Goal: Task Accomplishment & Management: Complete application form

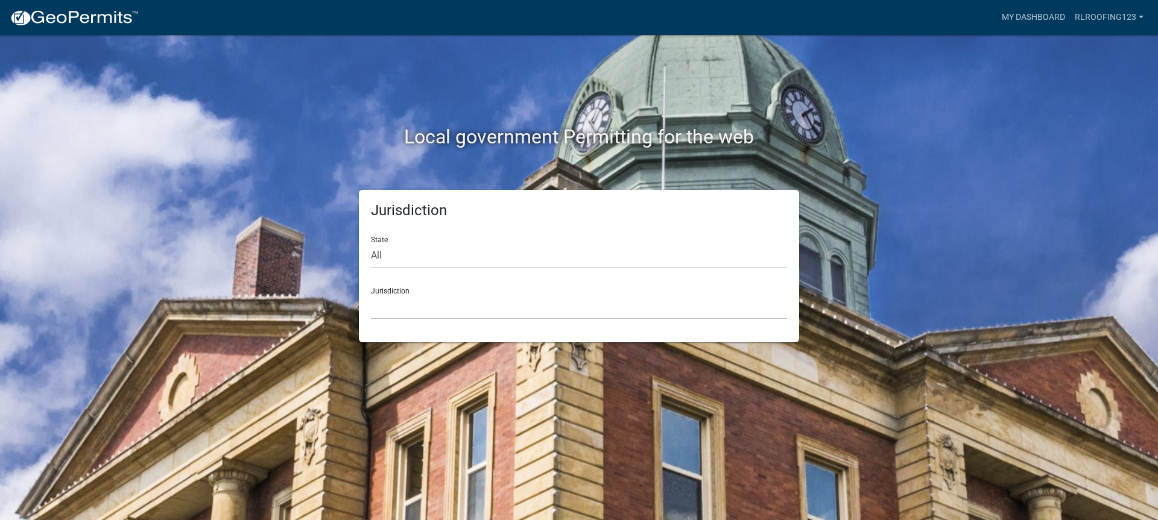
click at [400, 270] on form "State All [US_STATE] [US_STATE] [US_STATE] [US_STATE] [US_STATE] [US_STATE] [US…" at bounding box center [579, 273] width 416 height 93
click at [404, 258] on select "All [US_STATE] [US_STATE] [US_STATE] [US_STATE] [US_STATE] [US_STATE] [US_STATE…" at bounding box center [579, 256] width 416 height 25
select select "[US_STATE]"
click at [371, 244] on select "All [US_STATE] [US_STATE] [US_STATE] [US_STATE] [US_STATE] [US_STATE] [US_STATE…" at bounding box center [579, 256] width 416 height 25
click at [402, 302] on select "City of [GEOGRAPHIC_DATA], [US_STATE] City of [GEOGRAPHIC_DATA], [US_STATE] Cit…" at bounding box center [579, 307] width 416 height 25
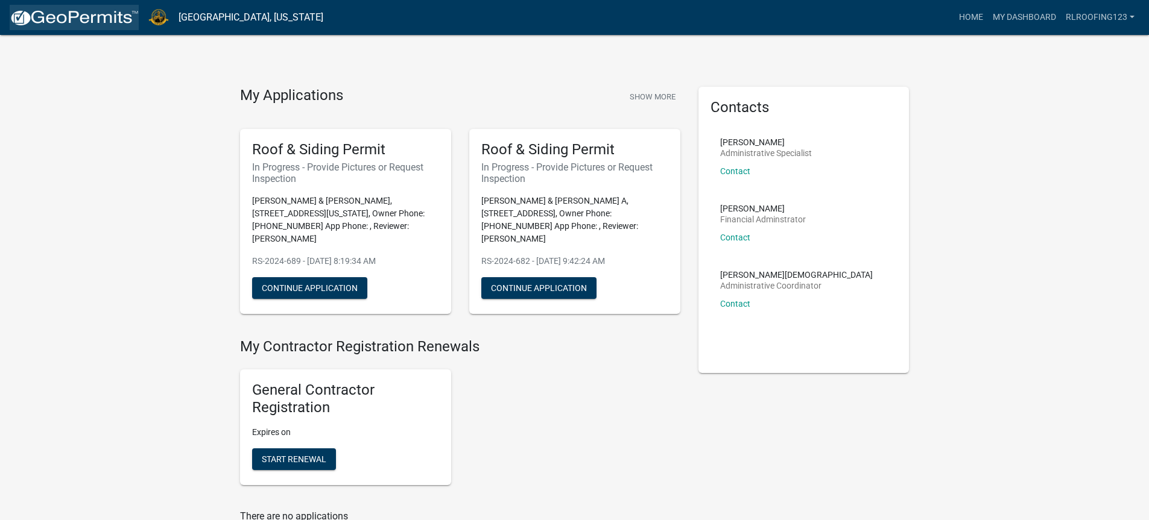
click at [71, 24] on img at bounding box center [74, 18] width 129 height 18
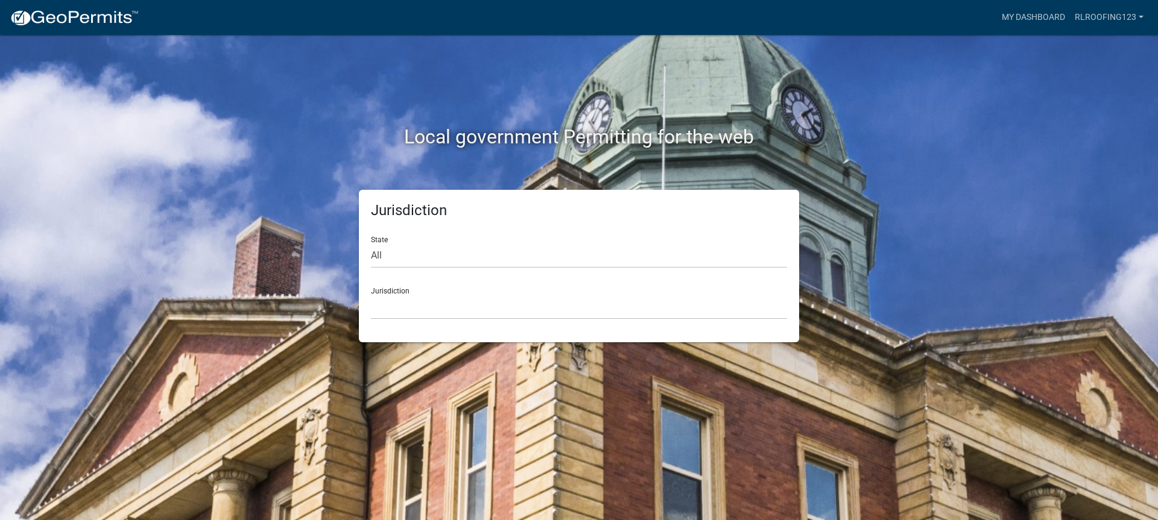
click at [414, 269] on form "State All [US_STATE] [US_STATE] [US_STATE] [US_STATE] [US_STATE] [US_STATE] [US…" at bounding box center [579, 273] width 416 height 93
click at [413, 257] on select "All [US_STATE] [US_STATE] [US_STATE] [US_STATE] [US_STATE] [US_STATE] [US_STATE…" at bounding box center [579, 256] width 416 height 25
select select "[US_STATE]"
click at [371, 244] on select "All [US_STATE] [US_STATE] [US_STATE] [US_STATE] [US_STATE] [US_STATE] [US_STATE…" at bounding box center [579, 256] width 416 height 25
click at [413, 307] on select "City of [GEOGRAPHIC_DATA], [US_STATE] City of [GEOGRAPHIC_DATA], [US_STATE] Cit…" at bounding box center [579, 307] width 416 height 25
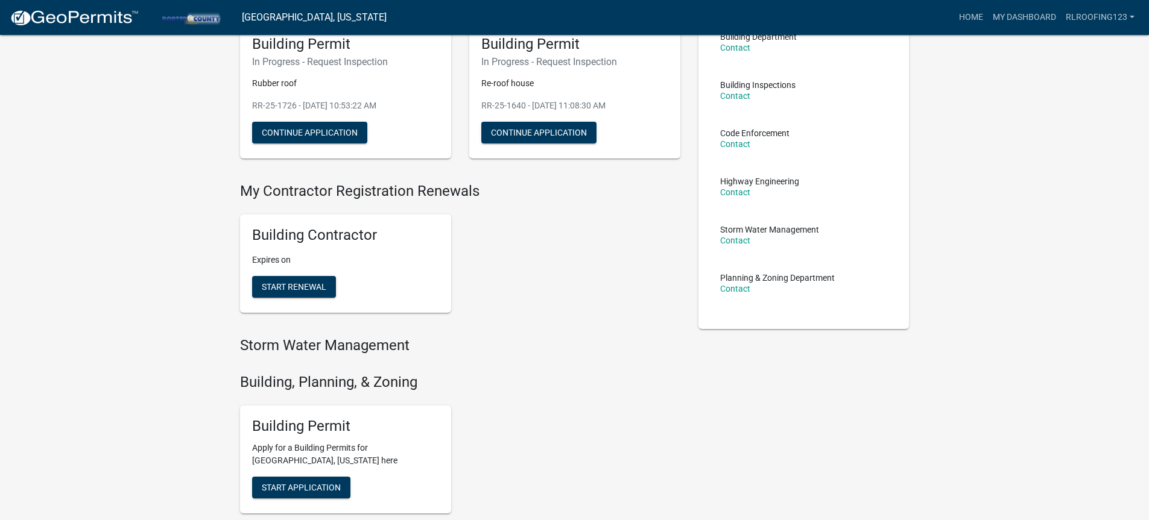
scroll to position [422, 0]
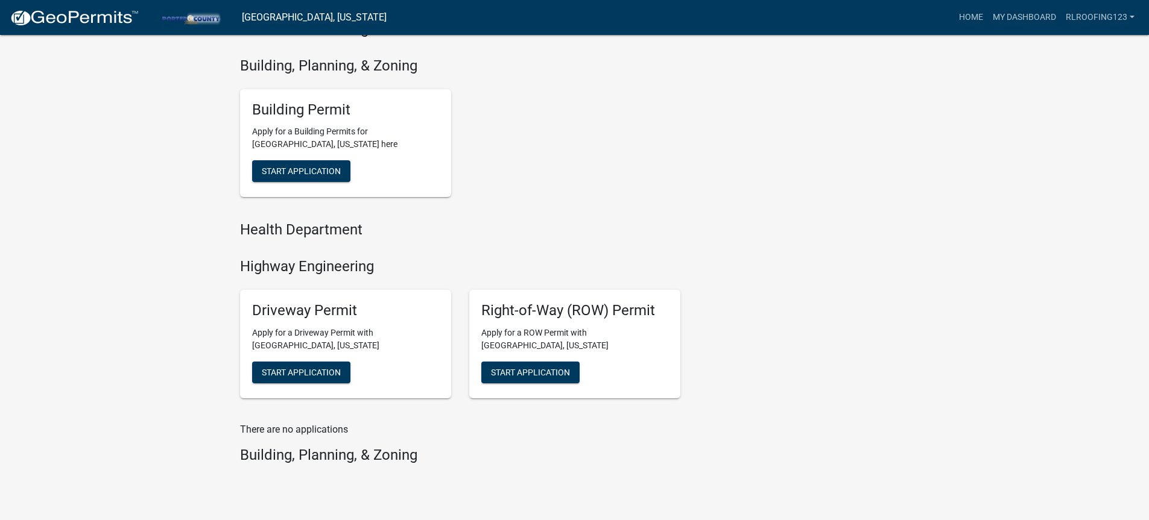
click at [307, 185] on div "Building Permit Apply for a Building Permits for [GEOGRAPHIC_DATA], [US_STATE] …" at bounding box center [345, 143] width 211 height 109
click at [308, 175] on span "Start Application" at bounding box center [301, 171] width 79 height 10
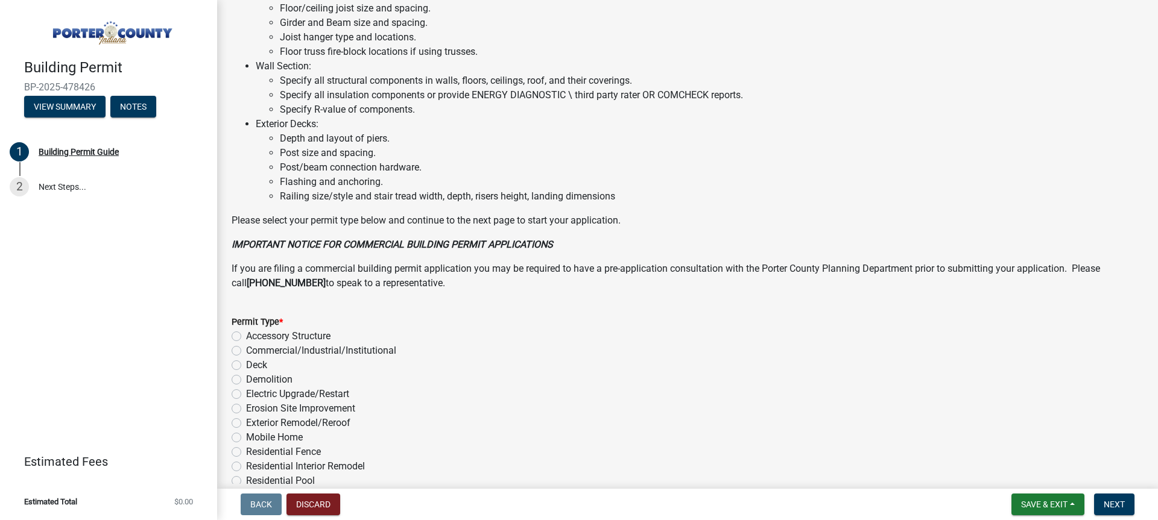
scroll to position [844, 0]
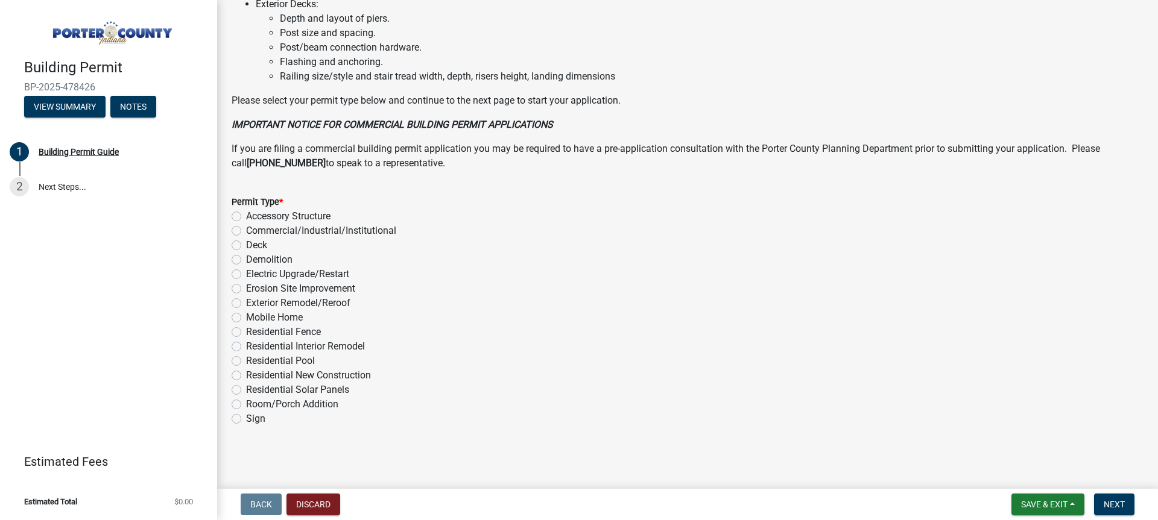
click at [332, 303] on label "Exterior Remodel/Reroof" at bounding box center [298, 303] width 104 height 14
click at [254, 303] on input "Exterior Remodel/Reroof" at bounding box center [250, 300] width 8 height 8
radio input "true"
click at [1121, 505] on span "Next" at bounding box center [1114, 505] width 21 height 10
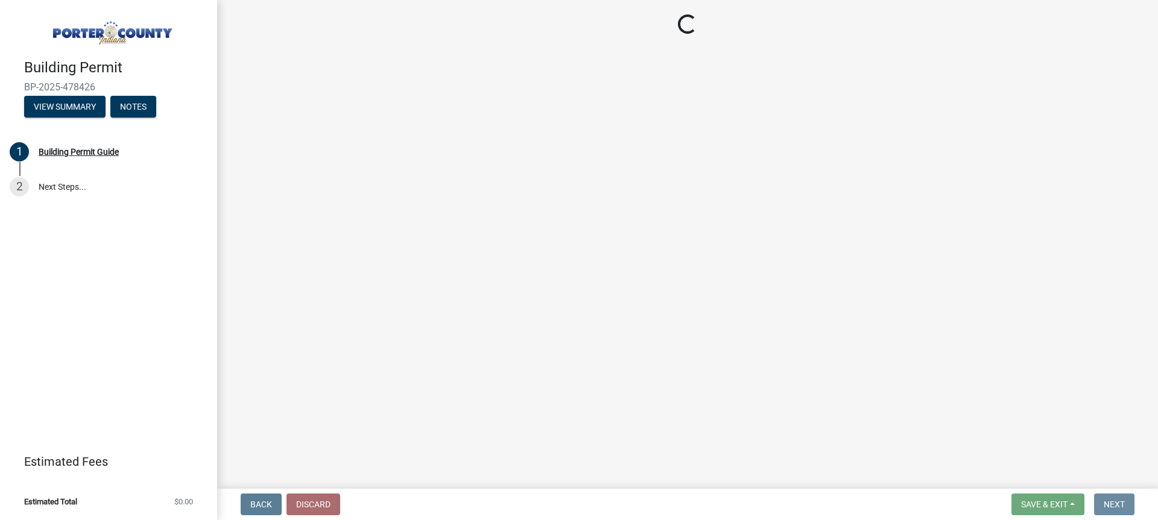
scroll to position [0, 0]
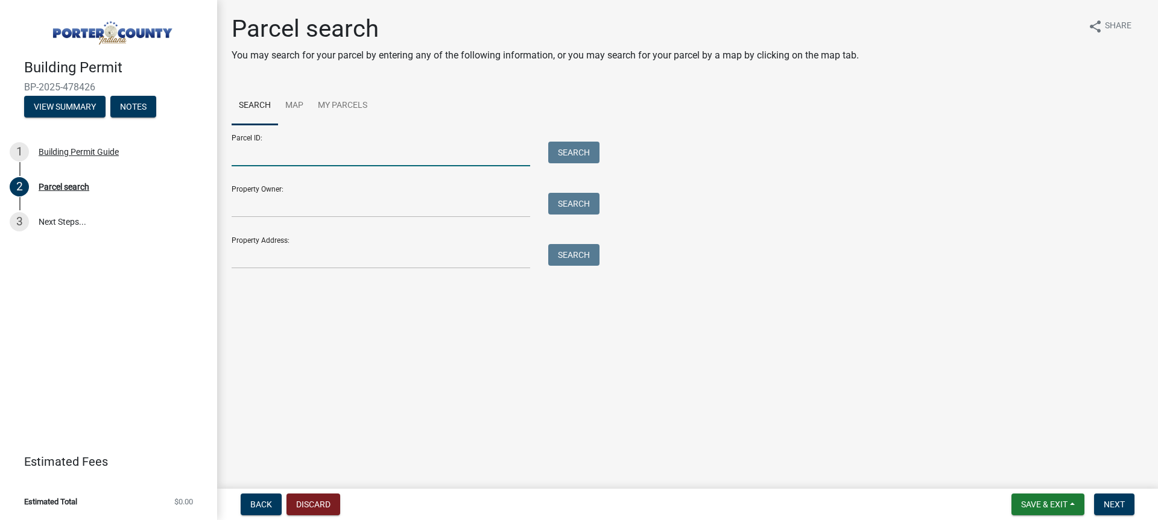
click at [400, 148] on input "Parcel ID:" at bounding box center [381, 154] width 299 height 25
click at [274, 252] on input "Property Address:" at bounding box center [381, 256] width 299 height 25
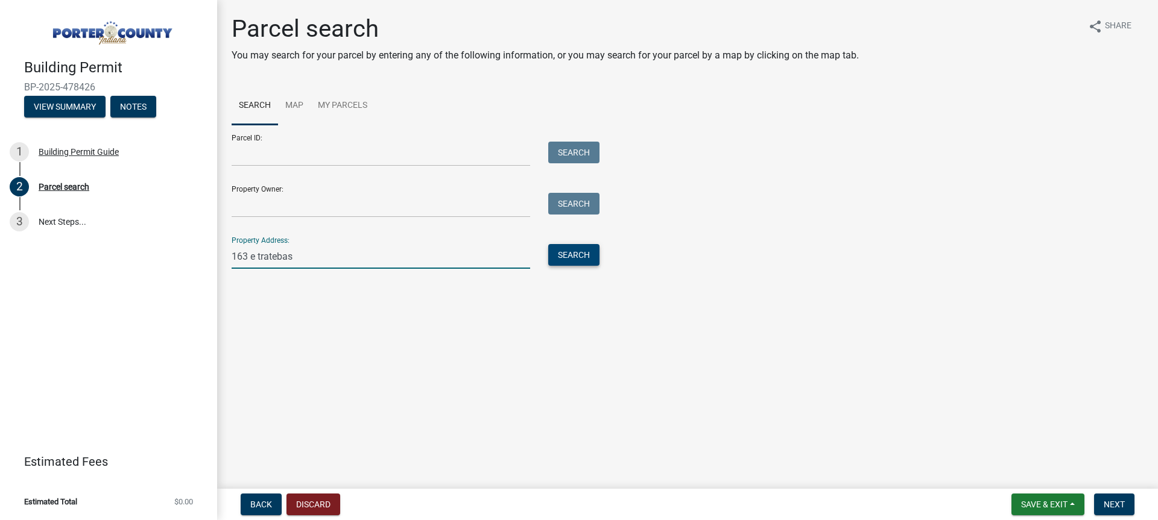
type input "163 e tratebas"
click at [574, 261] on button "Search" at bounding box center [573, 255] width 51 height 22
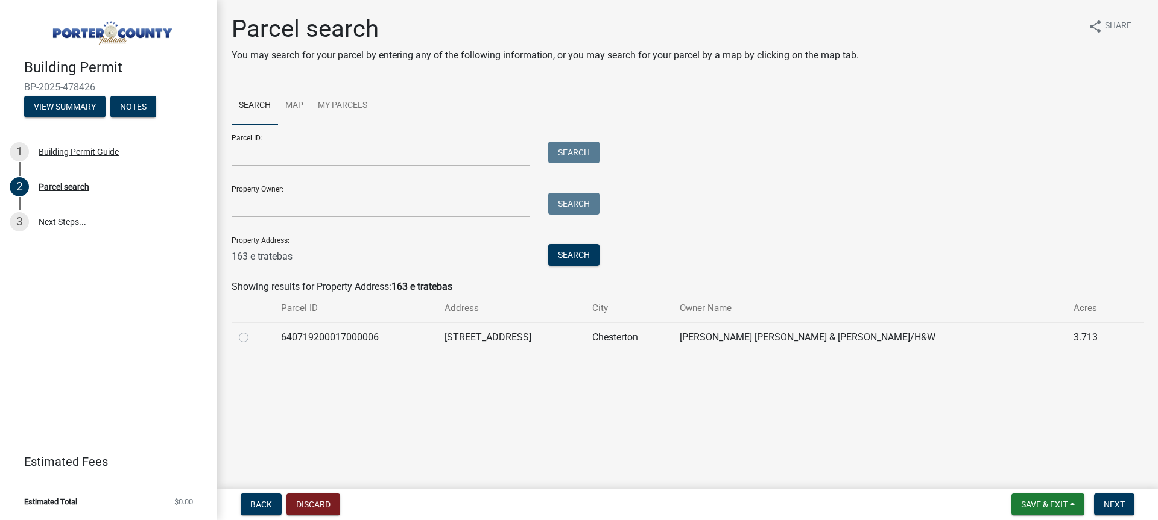
click at [253, 330] on label at bounding box center [253, 330] width 0 height 0
click at [253, 338] on input "radio" at bounding box center [257, 334] width 8 height 8
radio input "true"
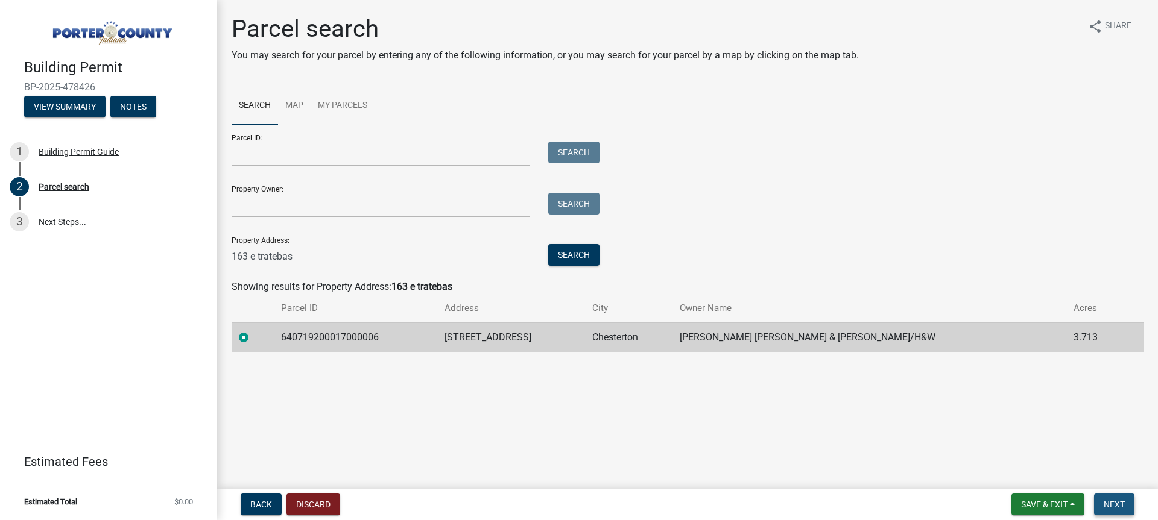
click at [1125, 506] on span "Next" at bounding box center [1114, 505] width 21 height 10
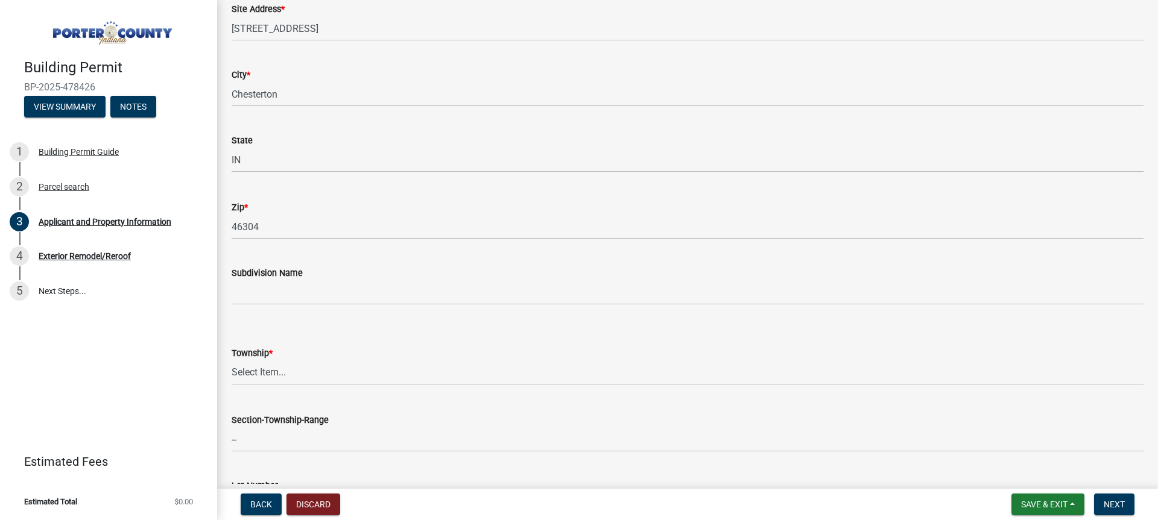
scroll to position [422, 0]
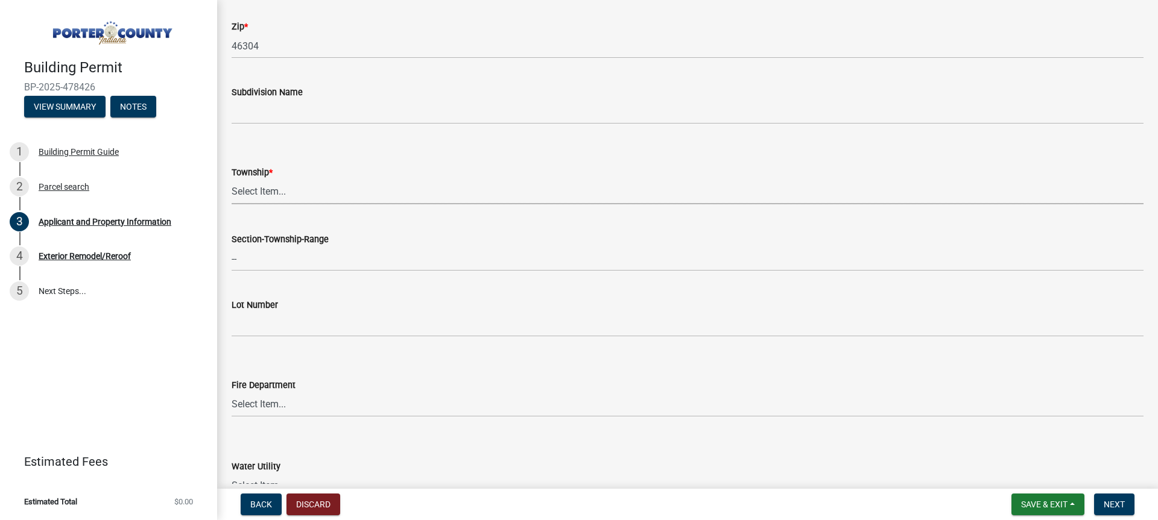
click at [286, 201] on select "Select Item... [PERSON_NAME][GEOGRAPHIC_DATA] [PERSON_NAME][GEOGRAPHIC_DATA] [G…" at bounding box center [688, 192] width 912 height 25
drag, startPoint x: 286, startPoint y: 201, endPoint x: 296, endPoint y: 195, distance: 10.9
click at [286, 201] on select "Select Item... [PERSON_NAME][GEOGRAPHIC_DATA] [PERSON_NAME][GEOGRAPHIC_DATA] [G…" at bounding box center [688, 192] width 912 height 25
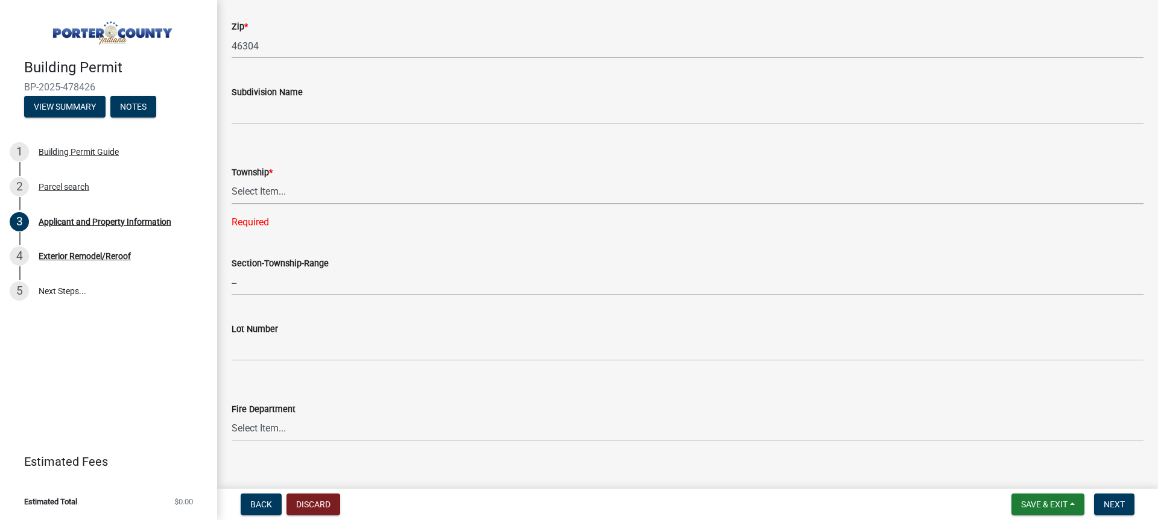
click at [268, 215] on div "Required" at bounding box center [688, 222] width 912 height 14
click at [279, 194] on select "Select Item... [PERSON_NAME][GEOGRAPHIC_DATA] [PERSON_NAME][GEOGRAPHIC_DATA] [G…" at bounding box center [688, 192] width 912 height 25
click at [232, 180] on select "Select Item... [PERSON_NAME][GEOGRAPHIC_DATA] [PERSON_NAME][GEOGRAPHIC_DATA] [G…" at bounding box center [688, 192] width 912 height 25
select select "403f4b3c-c23a-4b9f-b6b7-b4f73366513c"
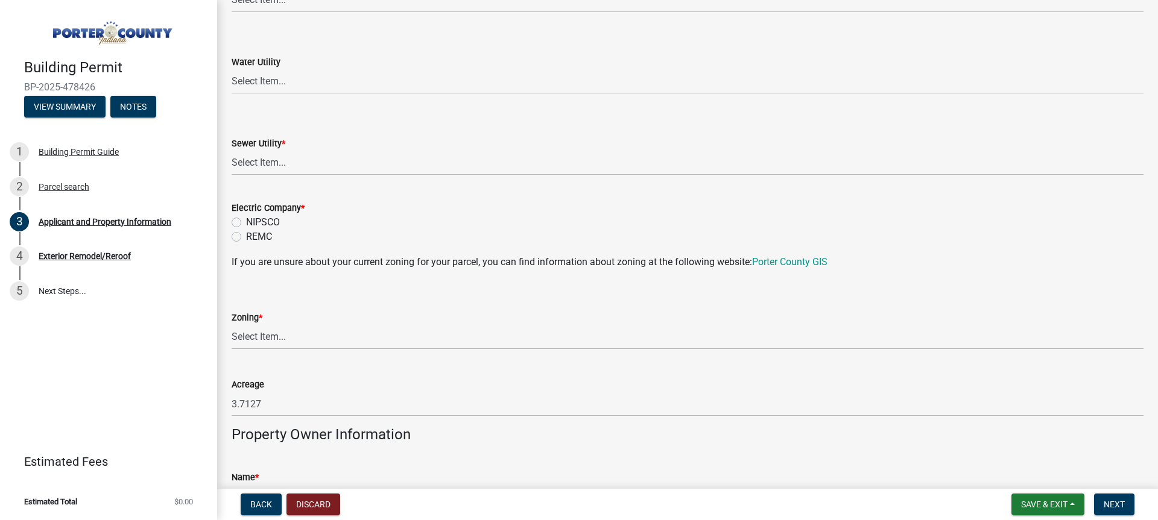
scroll to position [844, 0]
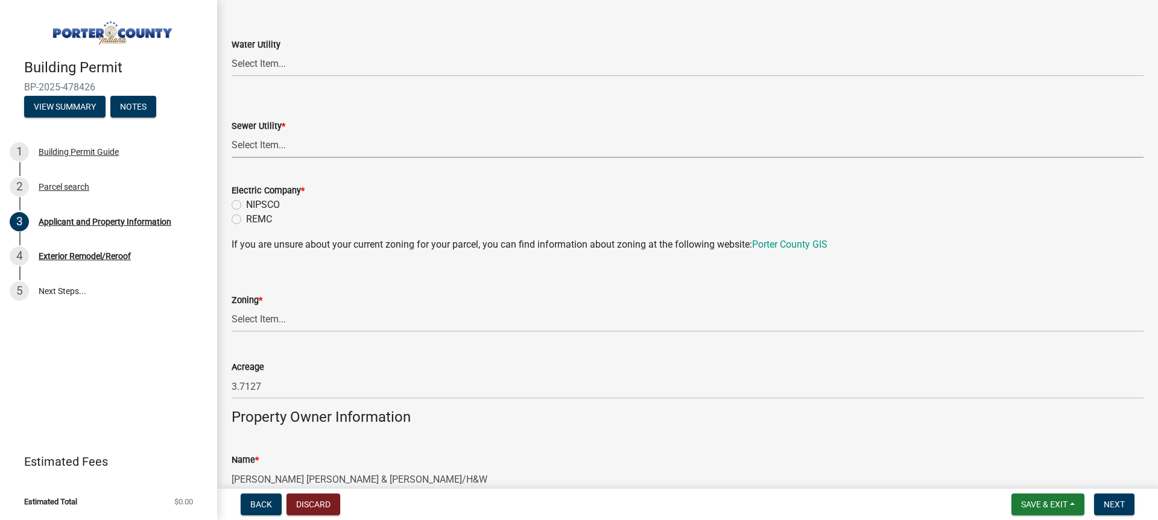
click at [309, 155] on select "Select Item... Aqua [US_STATE] Inc Damon Run Falling Waters Lake Eliza - LEACD …" at bounding box center [688, 145] width 912 height 25
click at [232, 133] on select "Select Item... Aqua [US_STATE] Inc Damon Run Falling Waters Lake Eliza - LEACD …" at bounding box center [688, 145] width 912 height 25
select select "ea6751d4-6bf7-4a16-89ee-f7801ab82aa1"
click at [250, 205] on label "NIPSCO" at bounding box center [263, 205] width 34 height 14
click at [250, 205] on input "NIPSCO" at bounding box center [250, 202] width 8 height 8
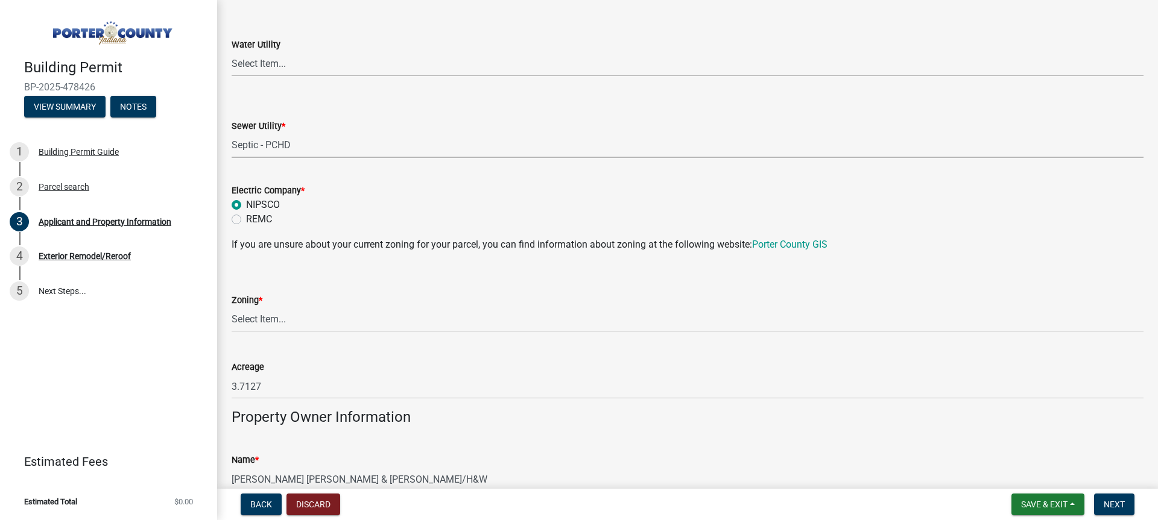
radio input "true"
click at [808, 236] on wm-data-entity-input "Electric Company * NIPSCO REMC" at bounding box center [688, 203] width 912 height 69
click at [809, 241] on link "Porter County GIS" at bounding box center [789, 244] width 75 height 11
click at [352, 323] on select "Select Item... A1 A2 CH CM CN I1 I2 I3 IN MP OT P1 P2 PUD R1 R2 R3 R4 RL RR" at bounding box center [688, 320] width 912 height 25
click at [232, 308] on select "Select Item... A1 A2 CH CM CN I1 I2 I3 IN MP OT P1 P2 PUD R1 R2 R3 R4 RL RR" at bounding box center [688, 320] width 912 height 25
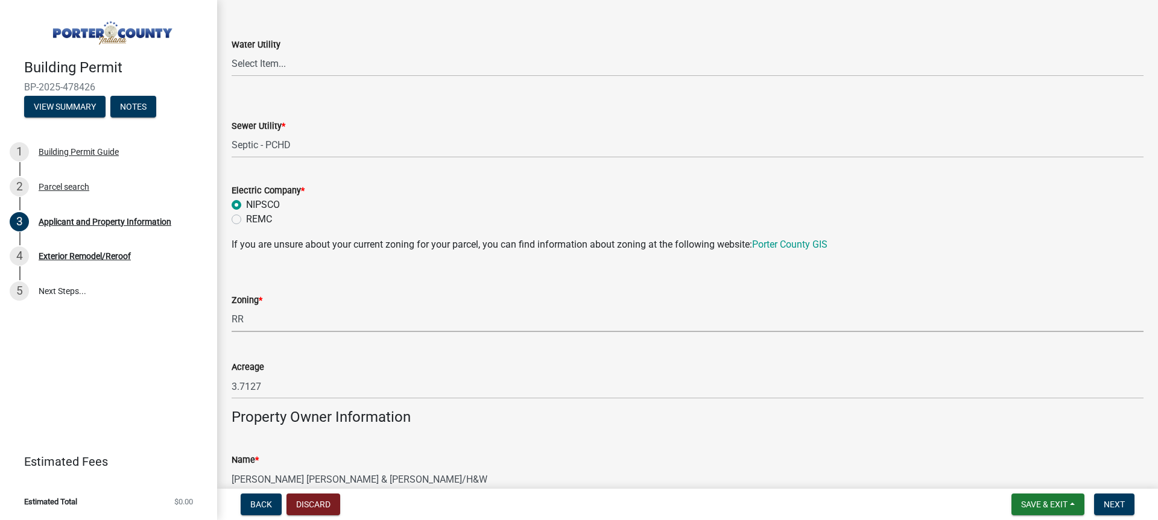
select select "92efe679-05f4-414a-9426-51627fba5de6"
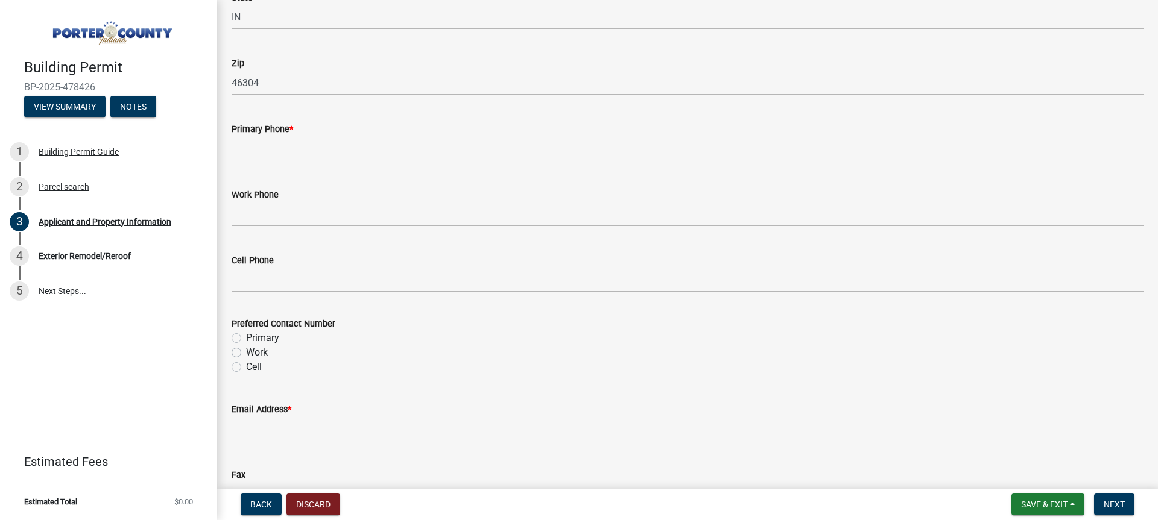
scroll to position [1508, 0]
click at [333, 168] on div "Work Phone" at bounding box center [688, 195] width 912 height 56
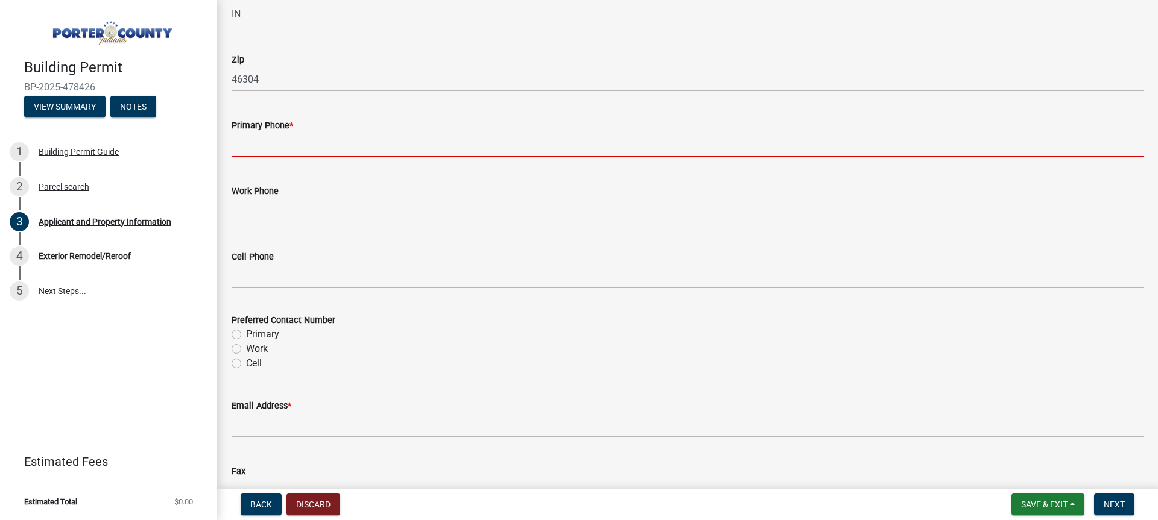
click at [328, 153] on input "Primary Phone *" at bounding box center [688, 145] width 912 height 25
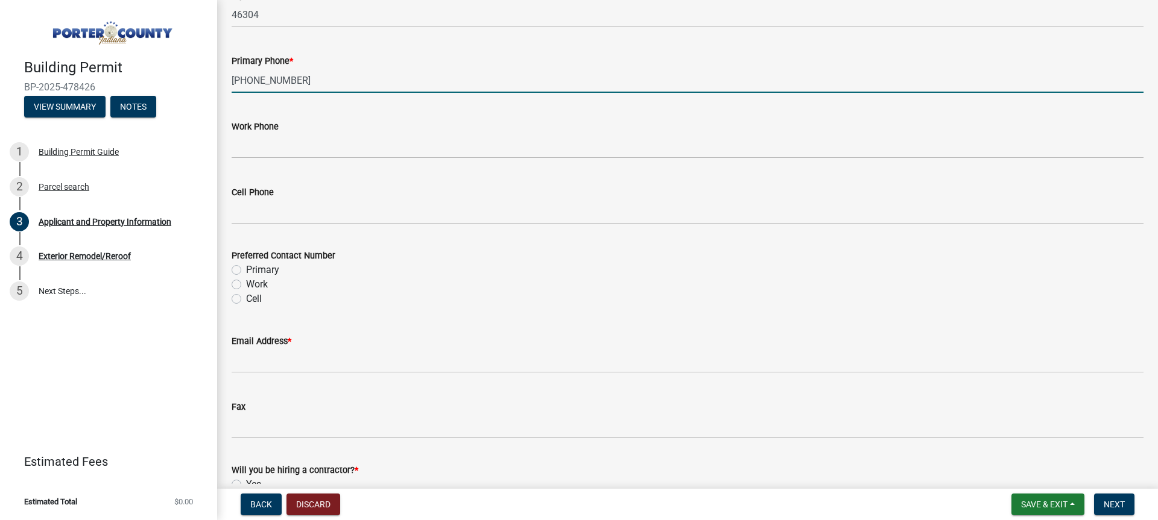
scroll to position [1628, 0]
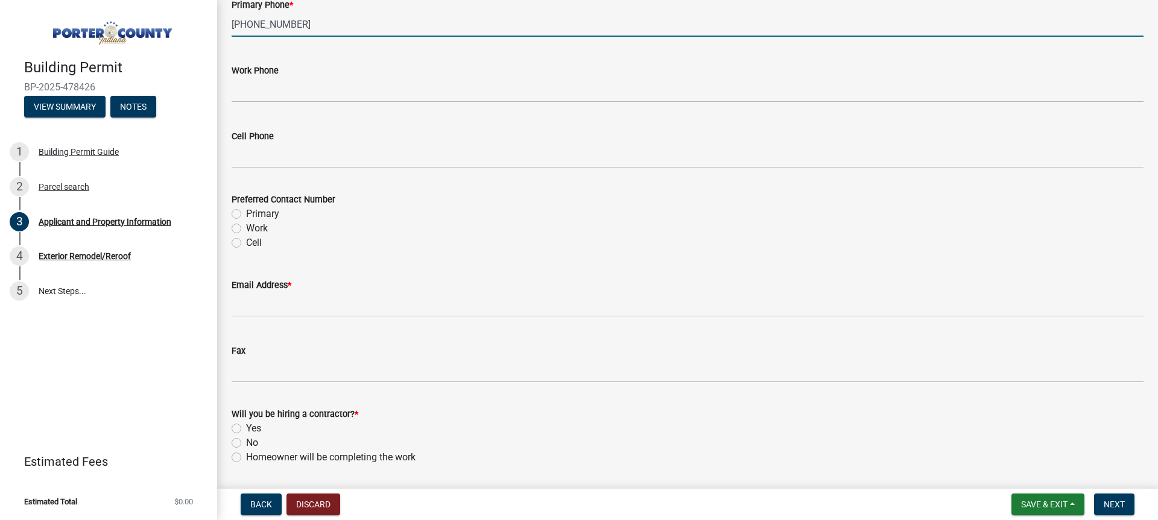
type input "[PHONE_NUMBER]"
click at [253, 244] on label "Cell" at bounding box center [254, 243] width 16 height 14
click at [253, 244] on input "Cell" at bounding box center [250, 240] width 8 height 8
radio input "true"
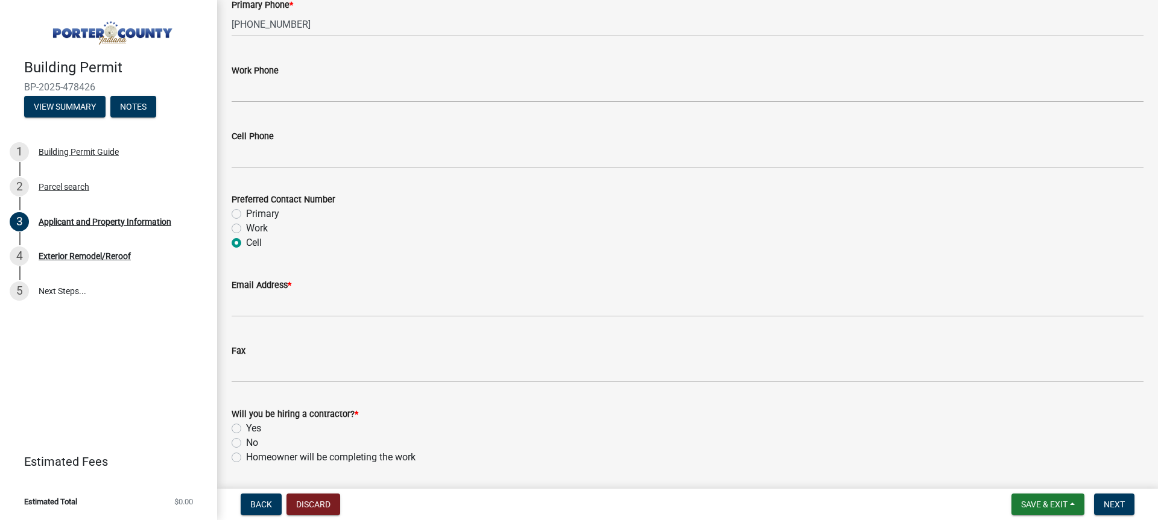
click at [265, 215] on label "Primary" at bounding box center [262, 214] width 33 height 14
click at [254, 215] on input "Primary" at bounding box center [250, 211] width 8 height 8
radio input "true"
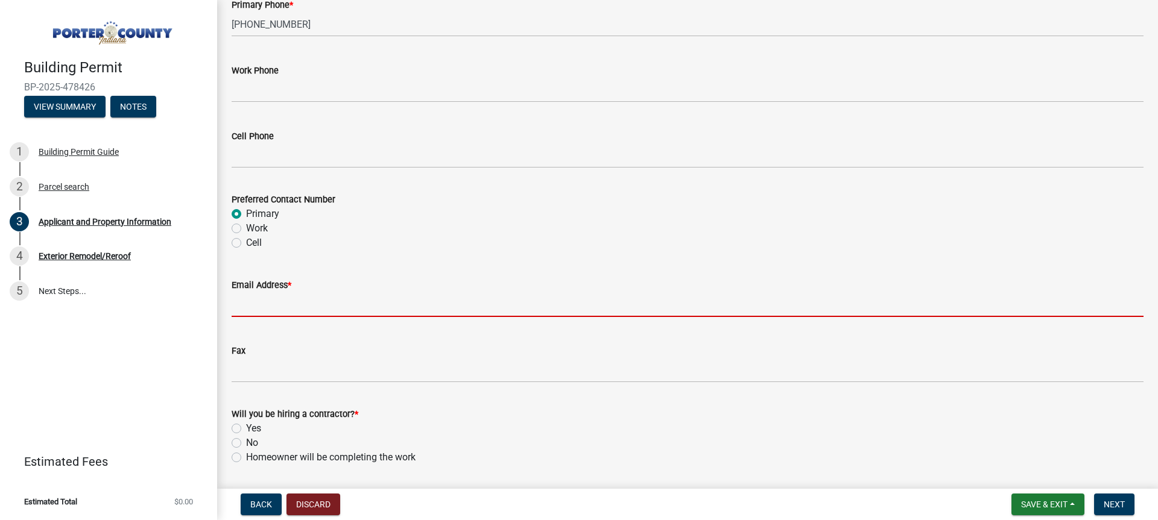
click at [295, 303] on input "Email Address *" at bounding box center [688, 304] width 912 height 25
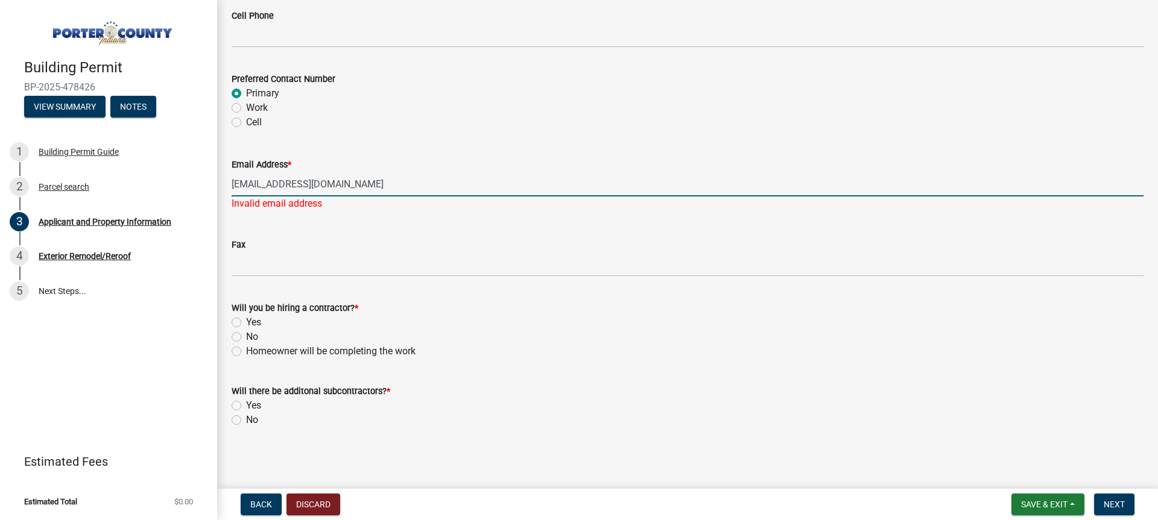
scroll to position [1750, 0]
type input "[EMAIL_ADDRESS][DOMAIN_NAME]"
click at [247, 321] on label "Yes" at bounding box center [253, 321] width 15 height 14
click at [247, 321] on input "Yes" at bounding box center [250, 318] width 8 height 8
radio input "true"
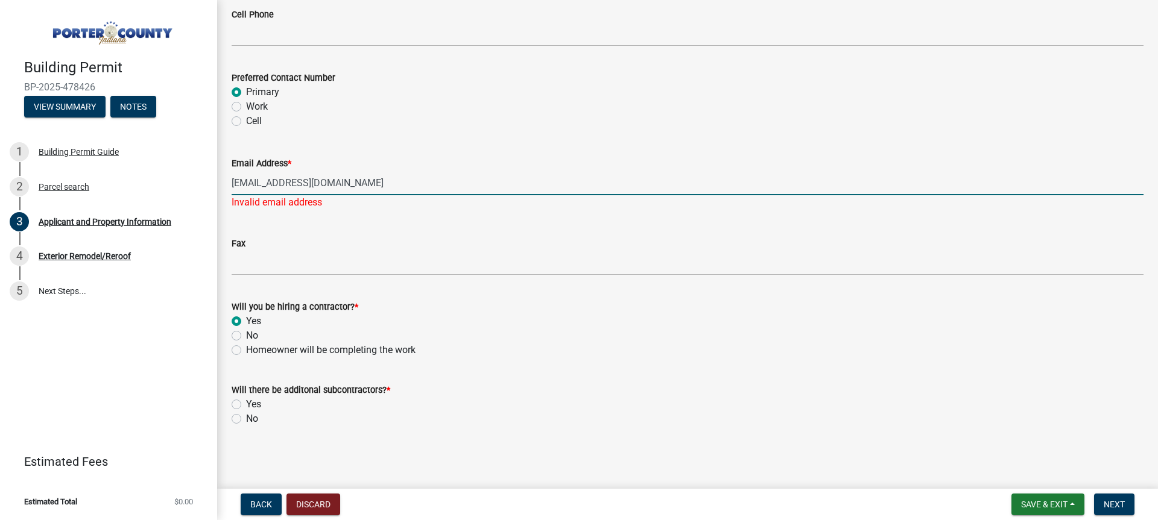
scroll to position [1736, 0]
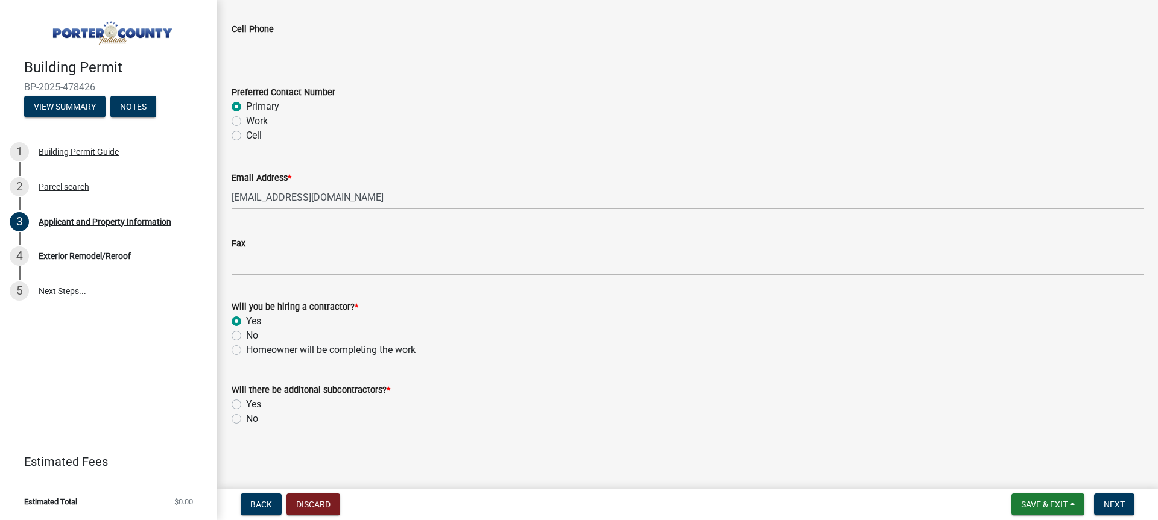
click at [254, 417] on label "No" at bounding box center [252, 419] width 12 height 14
click at [254, 417] on input "No" at bounding box center [250, 416] width 8 height 8
radio input "true"
click at [1096, 506] on button "Next" at bounding box center [1114, 505] width 40 height 22
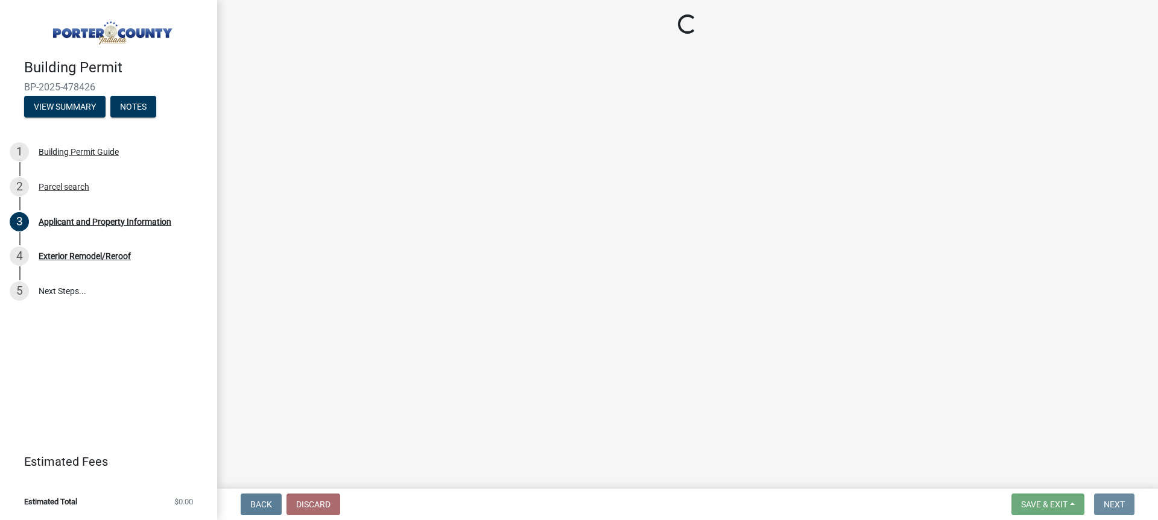
scroll to position [0, 0]
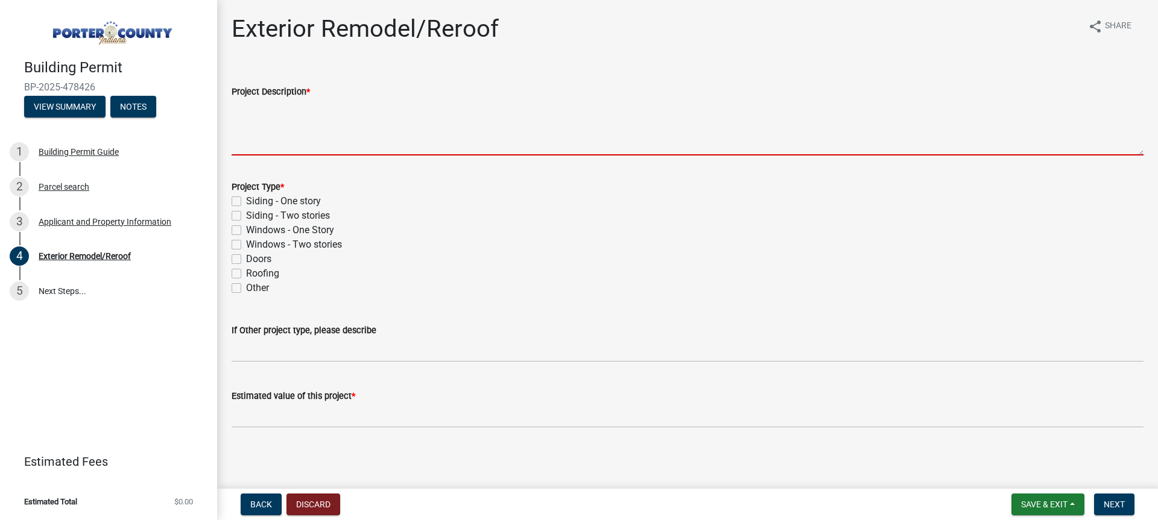
click at [249, 117] on textarea "Project Description *" at bounding box center [688, 127] width 912 height 57
click at [250, 142] on textarea "Project Description *" at bounding box center [688, 127] width 912 height 57
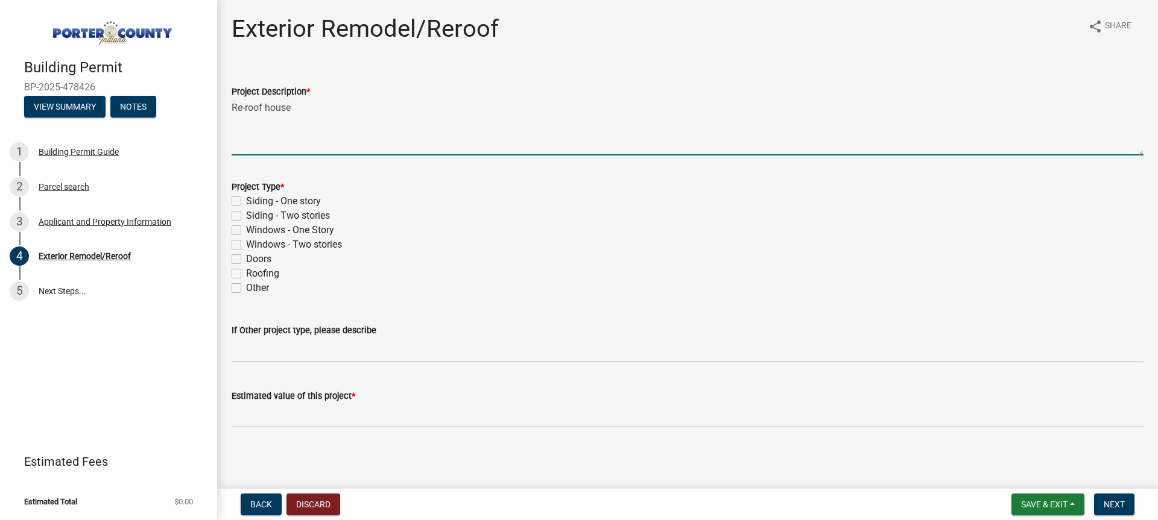
type textarea "Re-roof house"
click at [270, 270] on label "Roofing" at bounding box center [262, 274] width 33 height 14
click at [254, 270] on input "Roofing" at bounding box center [250, 271] width 8 height 8
checkbox input "true"
checkbox input "false"
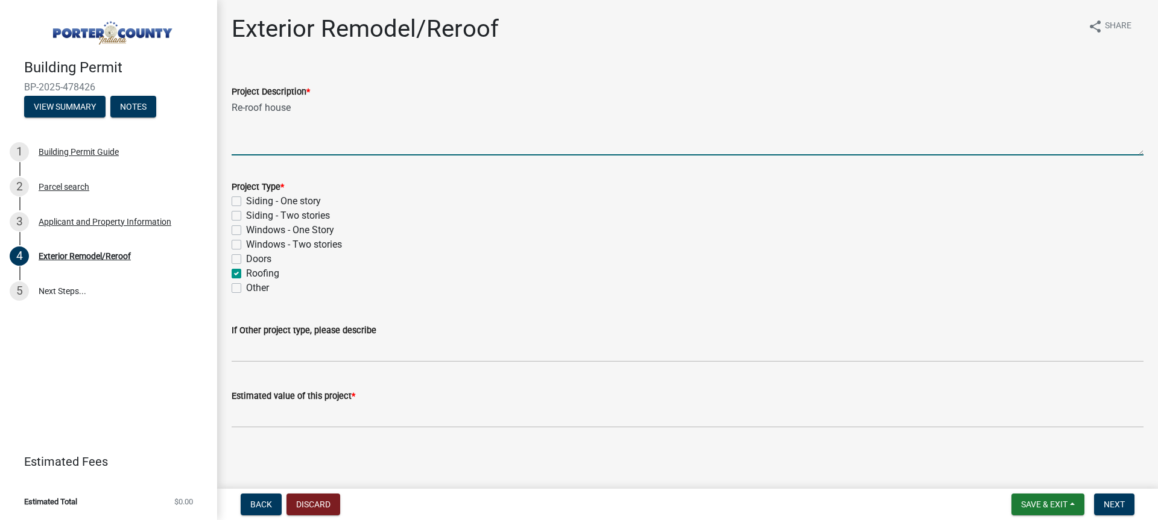
checkbox input "false"
checkbox input "true"
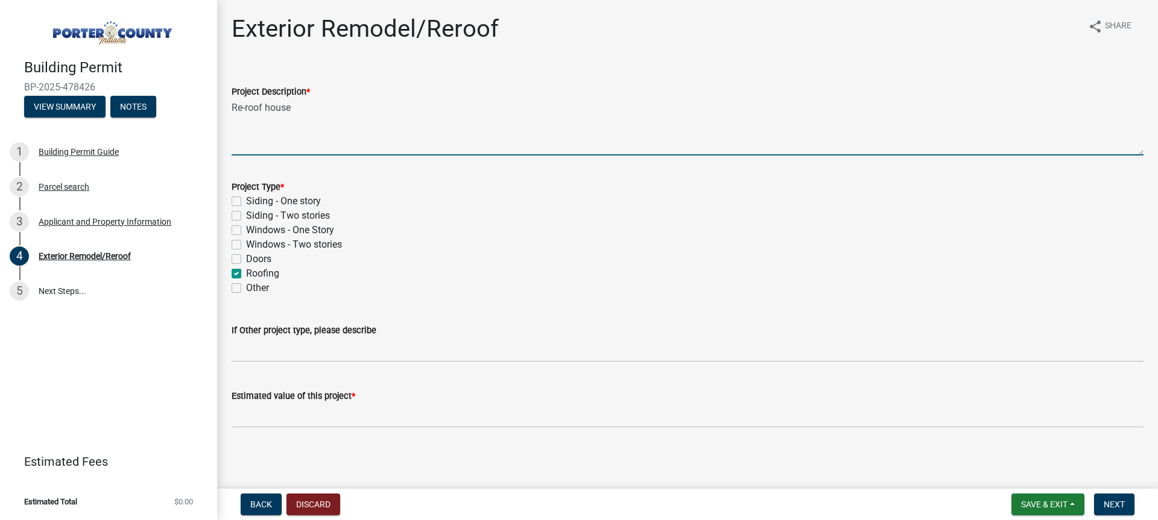
checkbox input "false"
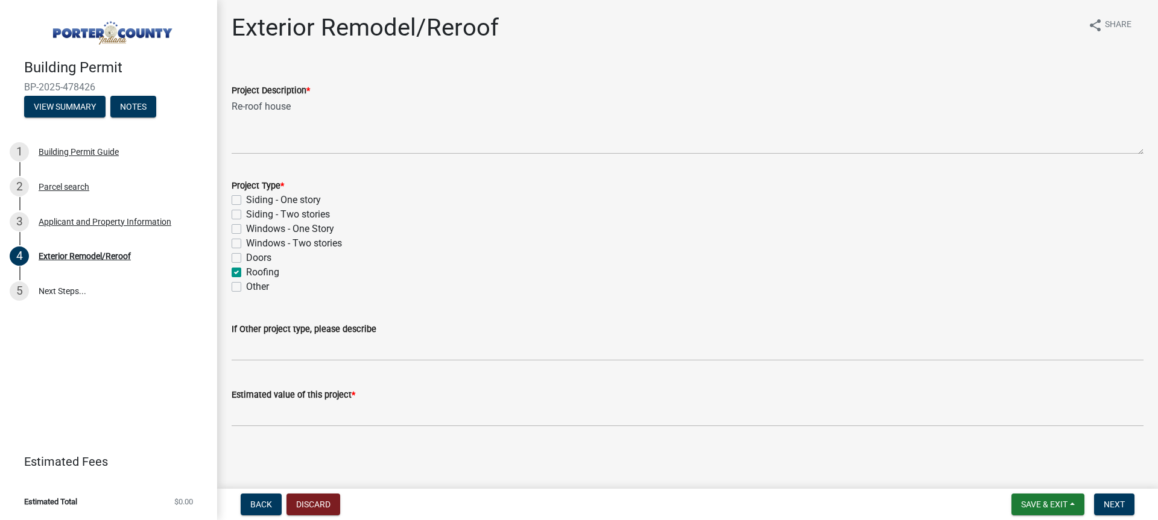
scroll to position [2, 0]
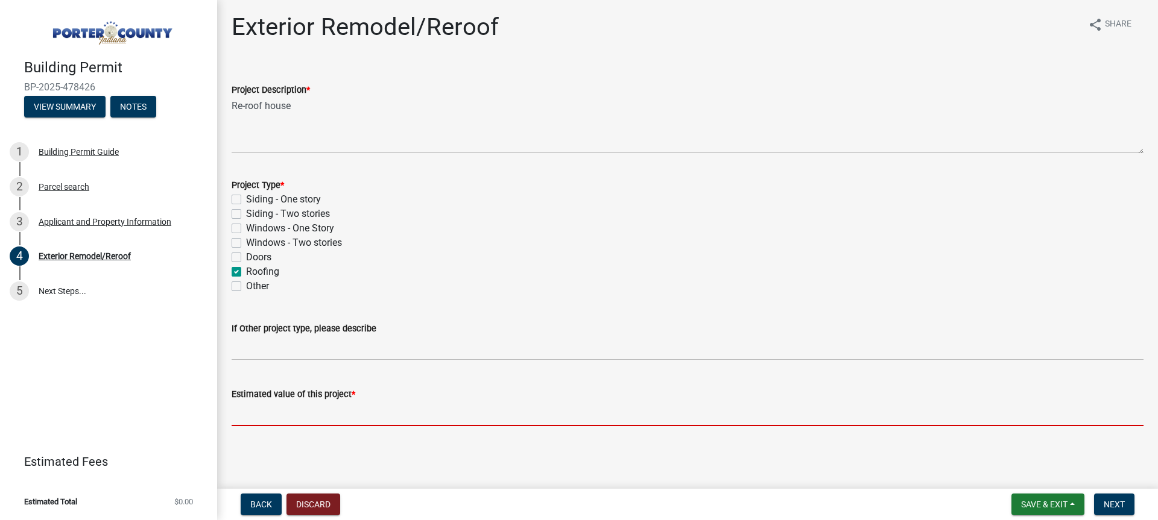
click at [285, 425] on input "text" at bounding box center [688, 414] width 912 height 25
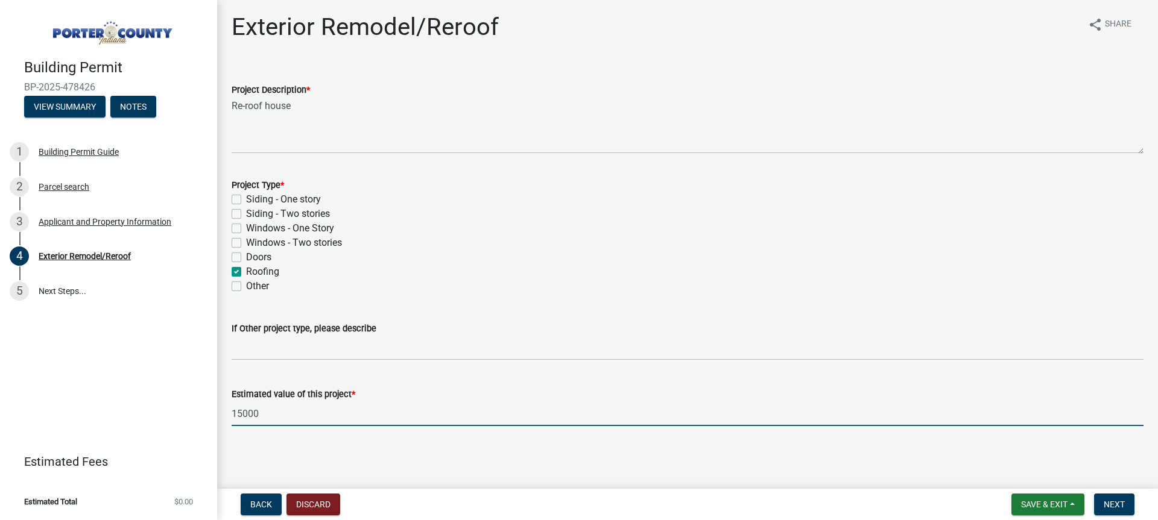
type input "15000"
click at [584, 443] on div "Exterior Remodel/Reroof share Share Project Description * Re-roof house Project…" at bounding box center [688, 230] width 930 height 435
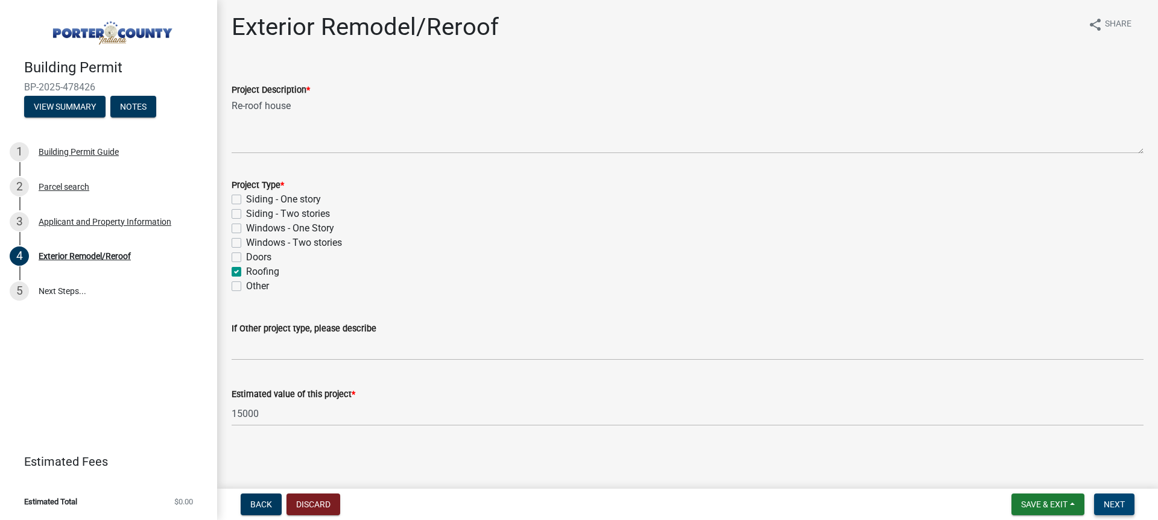
click at [1108, 508] on span "Next" at bounding box center [1114, 505] width 21 height 10
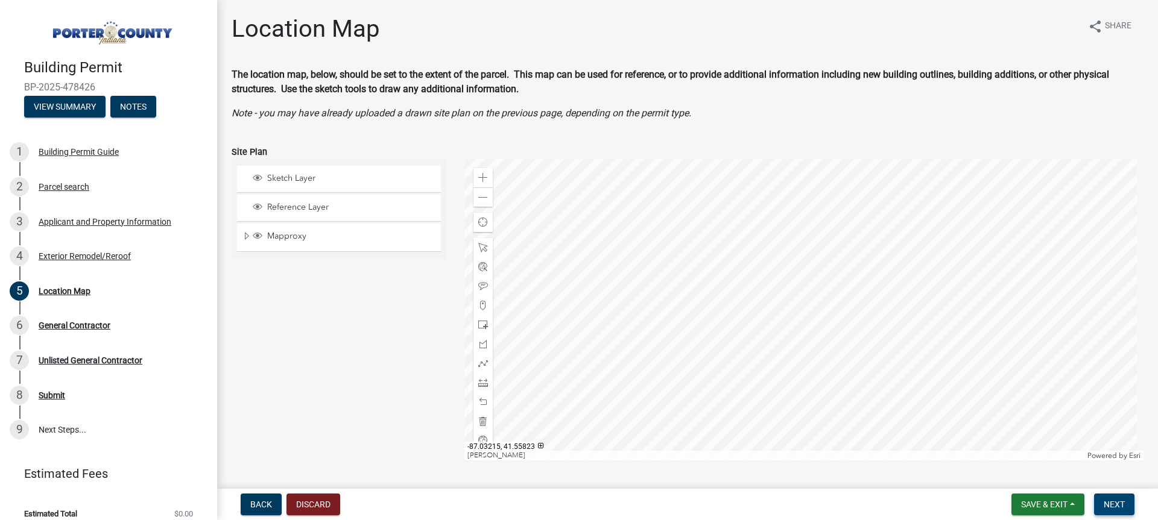
drag, startPoint x: 1117, startPoint y: 506, endPoint x: 822, endPoint y: 441, distance: 301.9
click at [1117, 507] on span "Next" at bounding box center [1114, 505] width 21 height 10
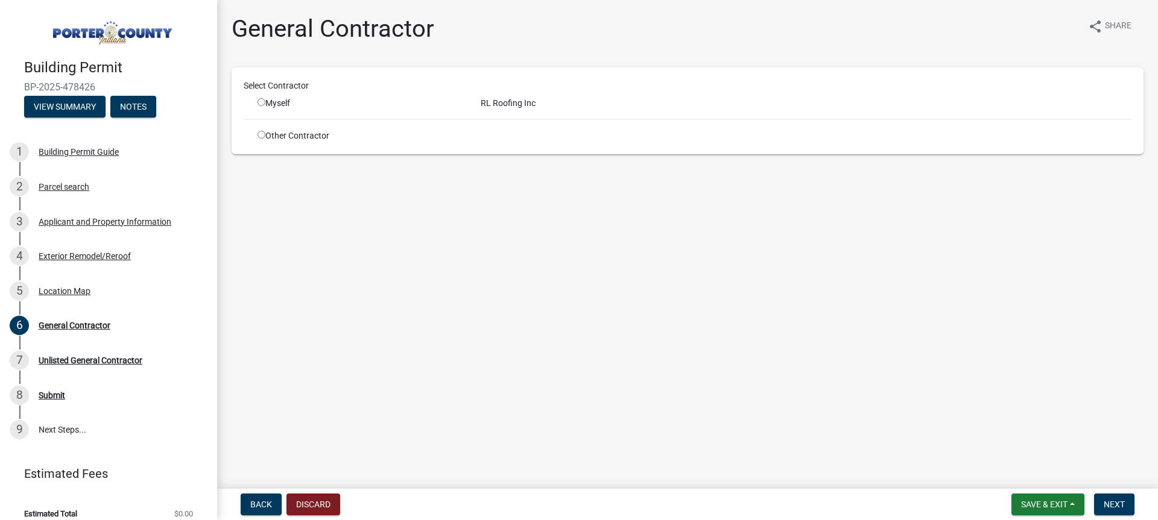
click at [260, 101] on input "radio" at bounding box center [262, 102] width 8 height 8
radio input "true"
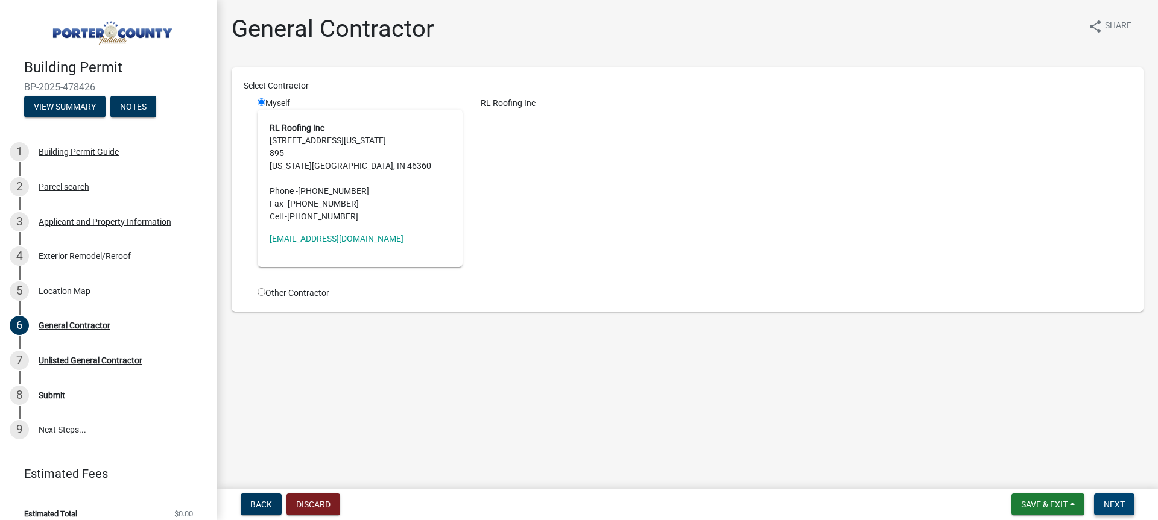
click at [1110, 501] on span "Next" at bounding box center [1114, 505] width 21 height 10
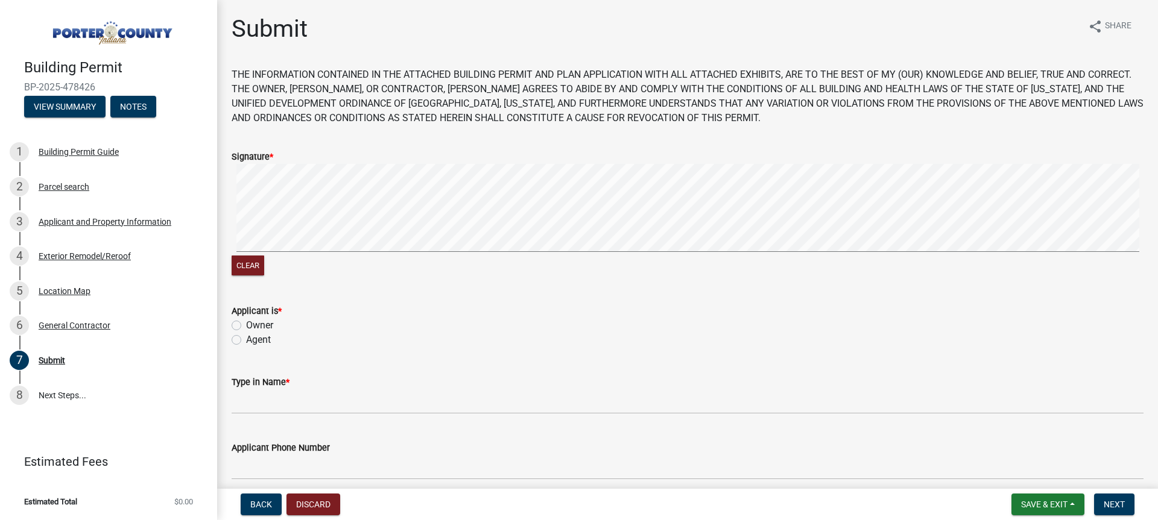
click at [259, 274] on div "Clear" at bounding box center [688, 221] width 912 height 115
click at [256, 343] on label "Agent" at bounding box center [258, 340] width 25 height 14
click at [254, 341] on input "Agent" at bounding box center [250, 337] width 8 height 8
radio input "true"
click at [315, 419] on wm-data-entity-input "Type in Name *" at bounding box center [688, 391] width 912 height 66
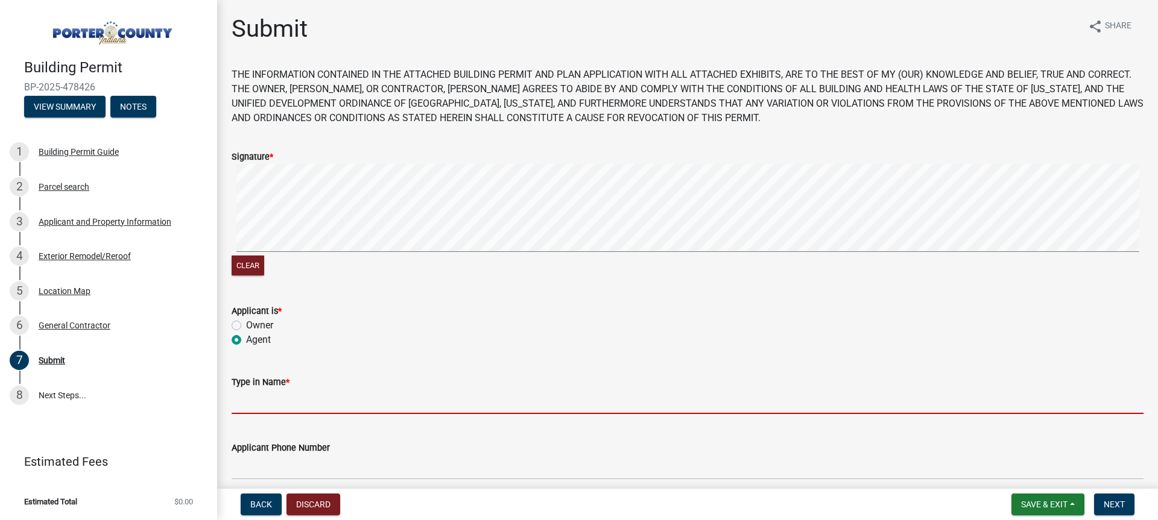
click at [314, 408] on input "Type in Name *" at bounding box center [688, 402] width 912 height 25
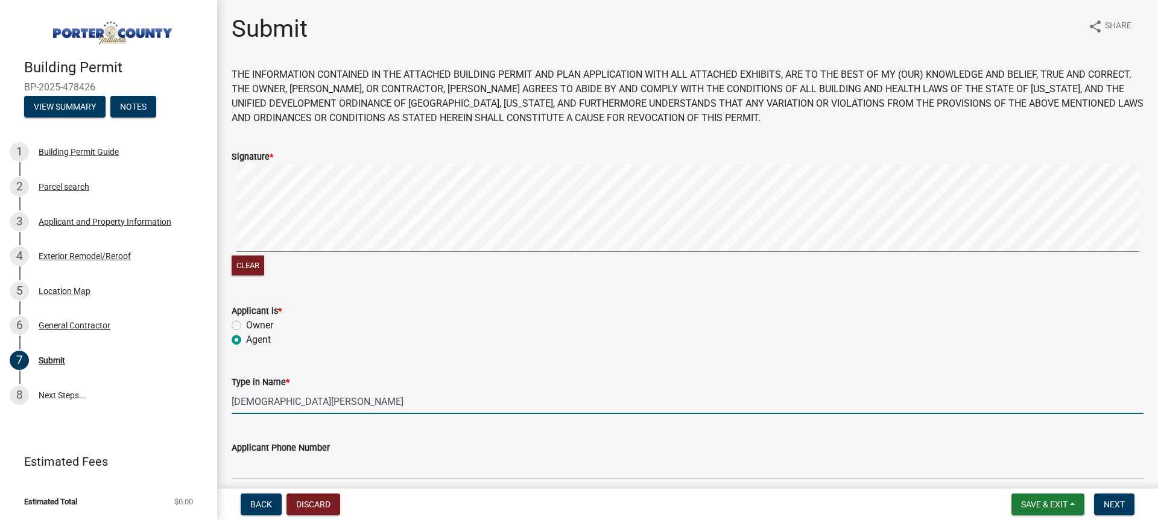
type input "[DEMOGRAPHIC_DATA][PERSON_NAME]"
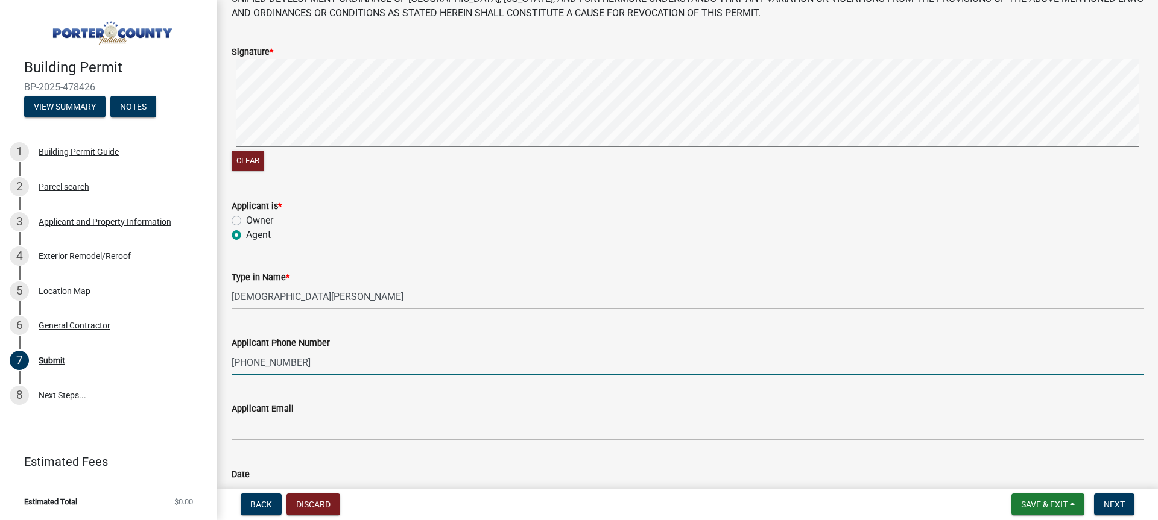
scroll to position [193, 0]
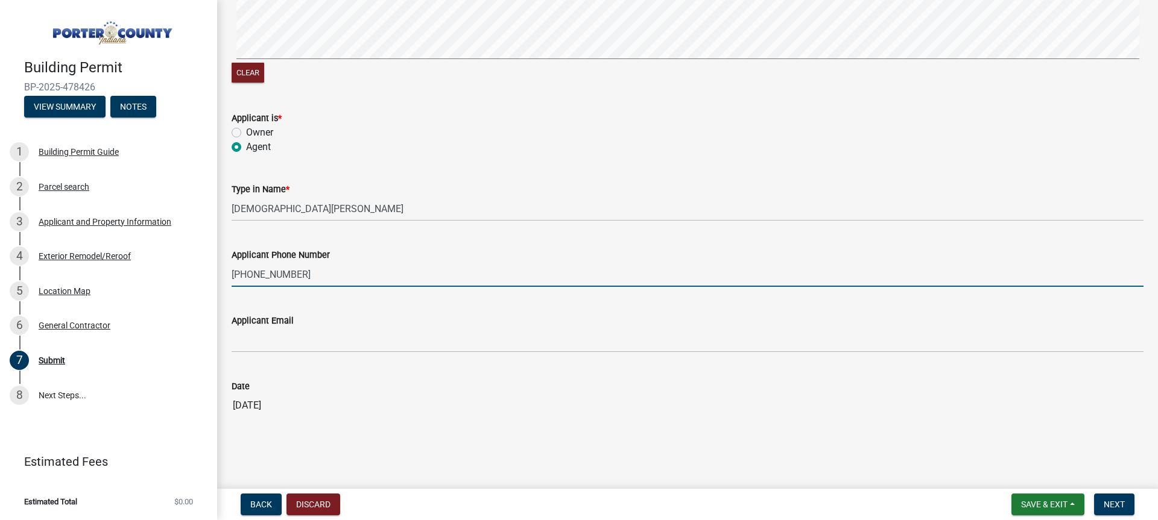
type input "[PHONE_NUMBER]"
click at [437, 324] on div "Applicant Email" at bounding box center [688, 321] width 912 height 14
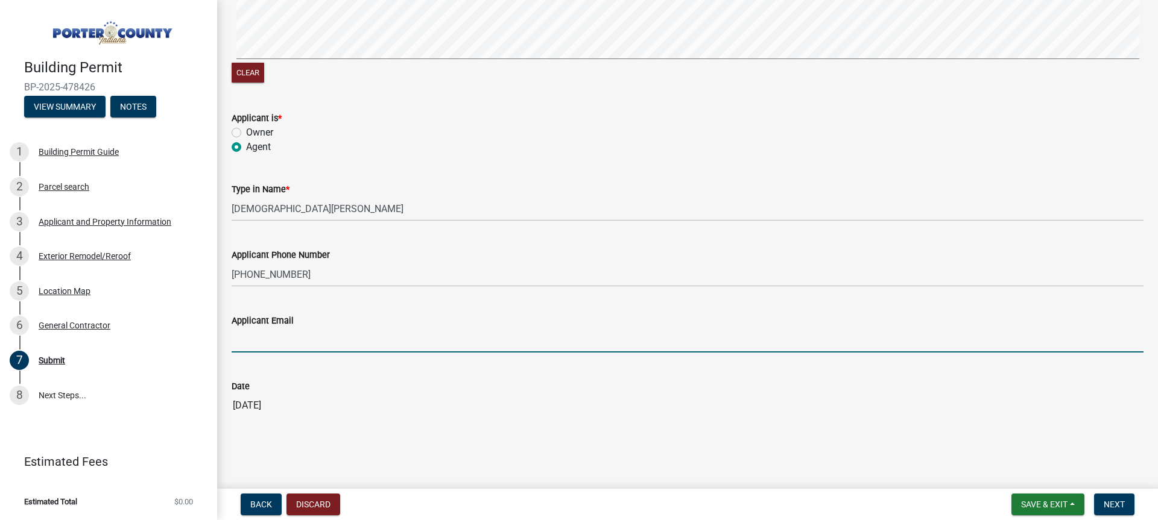
click at [420, 352] on input "Applicant Email" at bounding box center [688, 340] width 912 height 25
type input "[EMAIL_ADDRESS][DOMAIN_NAME]"
click at [1107, 505] on span "Next" at bounding box center [1114, 505] width 21 height 10
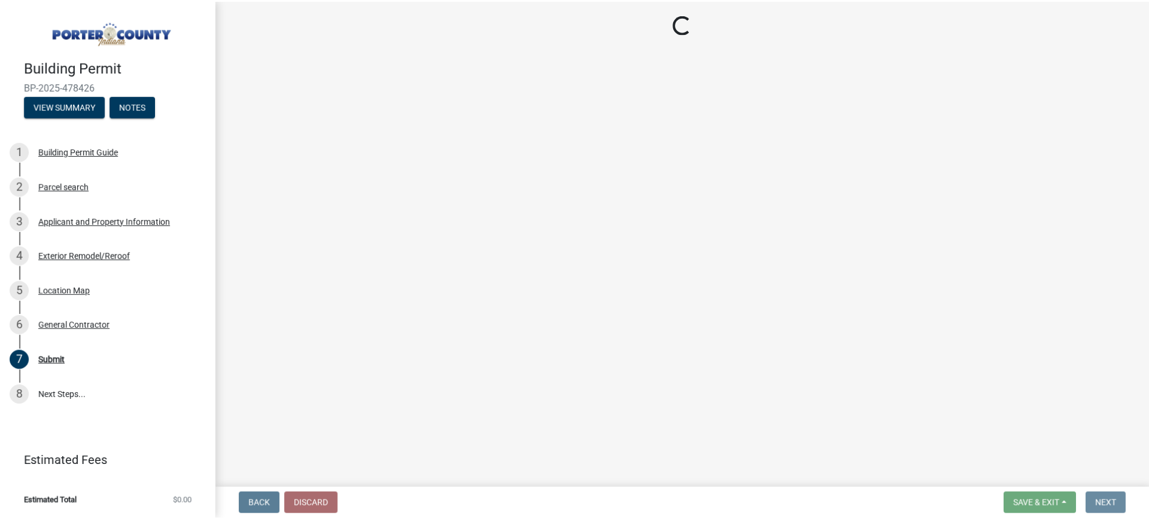
scroll to position [0, 0]
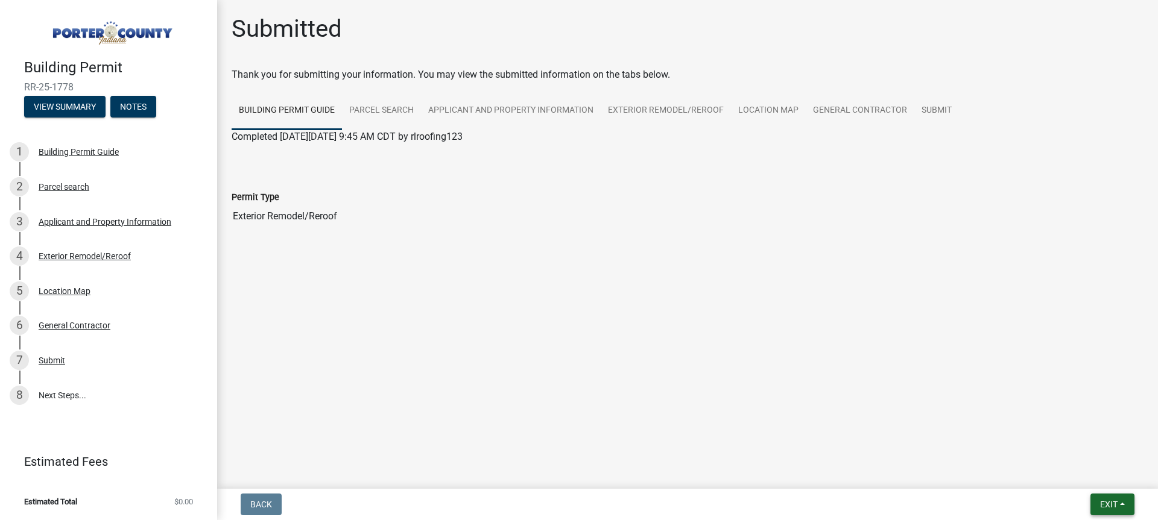
click at [1106, 507] on span "Exit" at bounding box center [1108, 505] width 17 height 10
click at [1087, 474] on button "Save & Exit" at bounding box center [1086, 473] width 96 height 29
